Goal: Check status

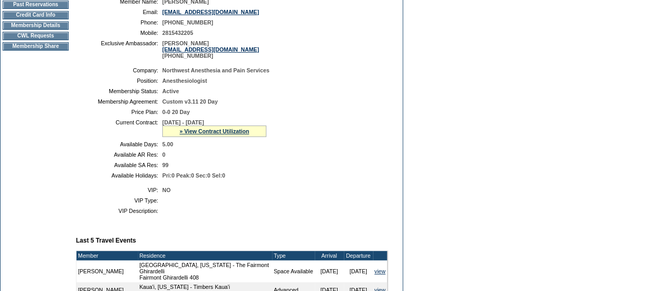
scroll to position [173, 0]
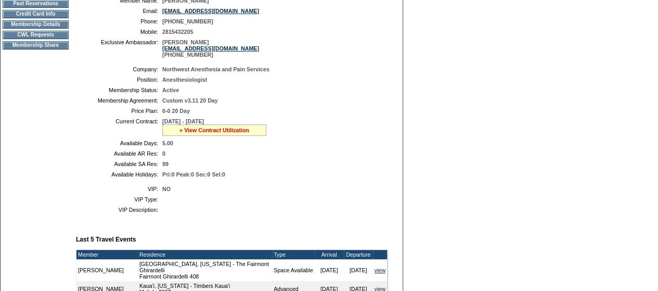
click at [192, 133] on link "» View Contract Utilization" at bounding box center [214, 130] width 70 height 6
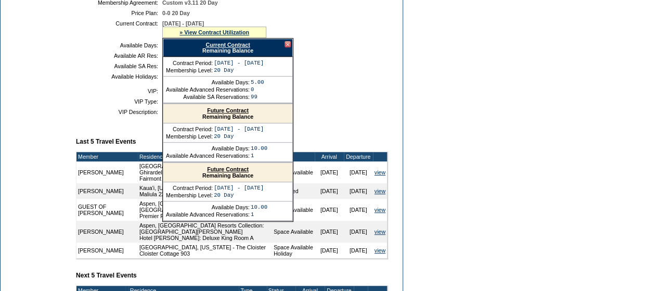
scroll to position [273, 0]
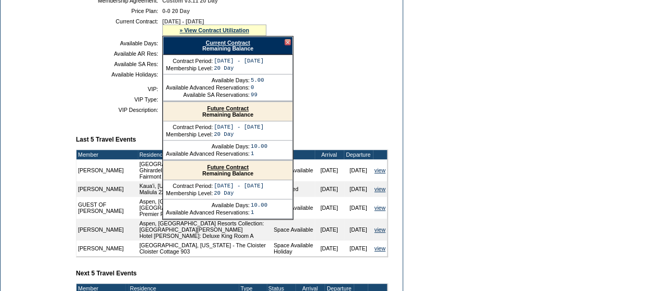
click at [223, 111] on link "Future Contract" at bounding box center [228, 108] width 42 height 6
click at [211, 46] on link "Current Contract" at bounding box center [227, 43] width 44 height 6
click at [231, 46] on link "Current Contract" at bounding box center [227, 43] width 44 height 6
click at [476, 72] on form "Follow Us ::" at bounding box center [329, 75] width 658 height 697
click at [227, 111] on link "Future Contract" at bounding box center [228, 108] width 42 height 6
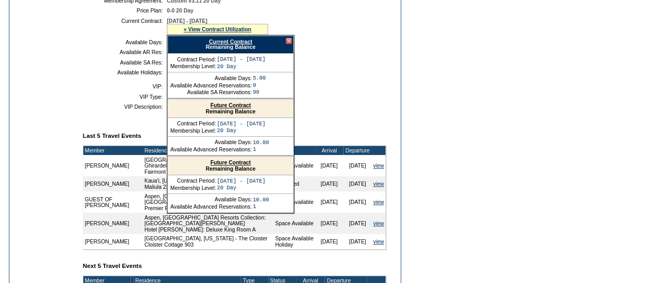
scroll to position [0, 0]
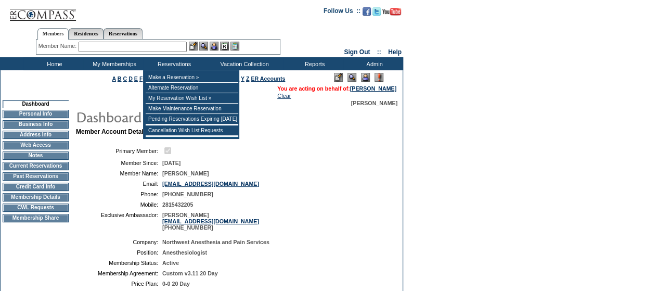
click at [156, 46] on input "text" at bounding box center [133, 47] width 108 height 10
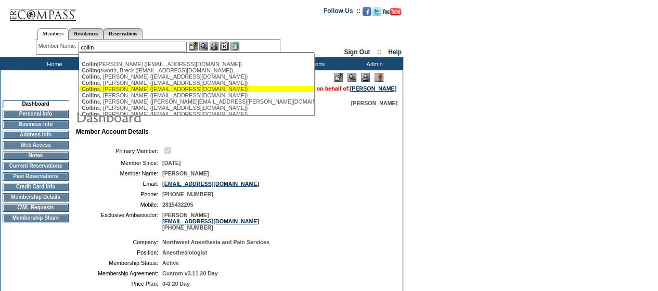
click at [128, 91] on div "Collin s, [PERSON_NAME] ([EMAIL_ADDRESS][DOMAIN_NAME])" at bounding box center [196, 89] width 229 height 6
type input "[PERSON_NAME] ([EMAIL_ADDRESS][DOMAIN_NAME])"
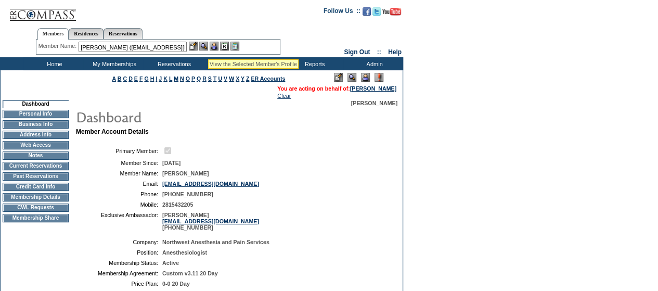
click at [208, 47] on img at bounding box center [203, 46] width 9 height 9
